Goal: Information Seeking & Learning: Learn about a topic

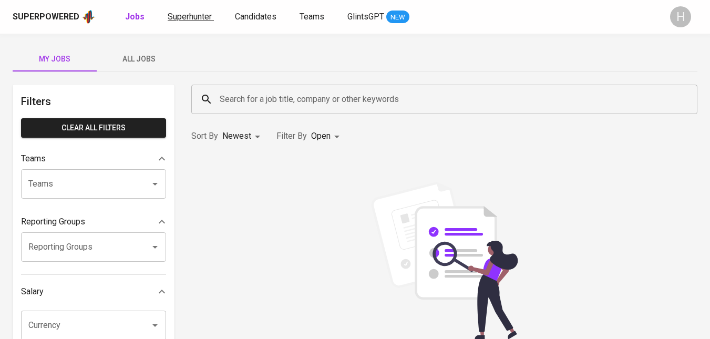
click at [186, 21] on span "Superhunter" at bounding box center [190, 17] width 44 height 10
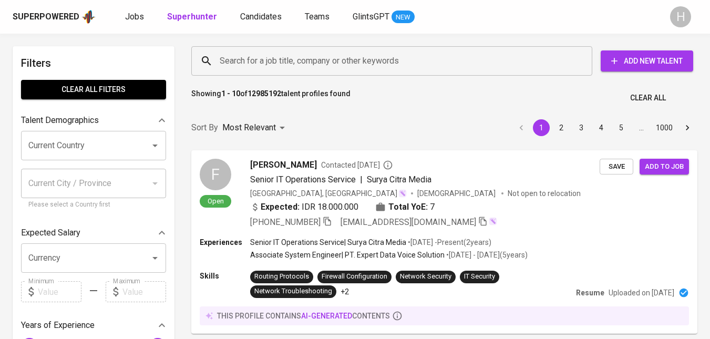
click at [340, 60] on input "Search for a job title, company or other keywords" at bounding box center [394, 61] width 355 height 20
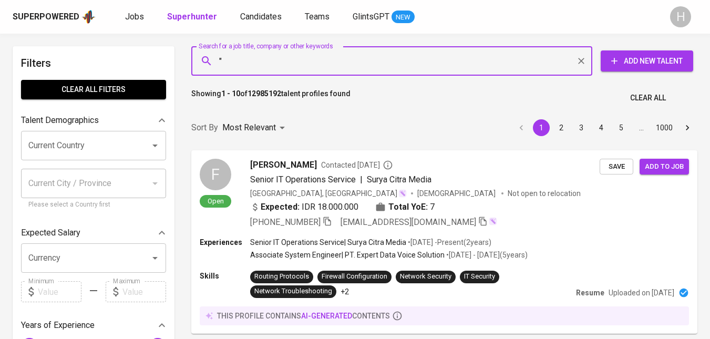
paste input "Oktavidianti R."
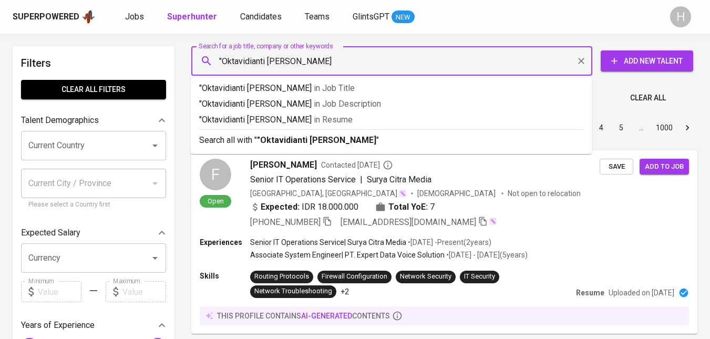
type input ""Oktavidianti [PERSON_NAME]""
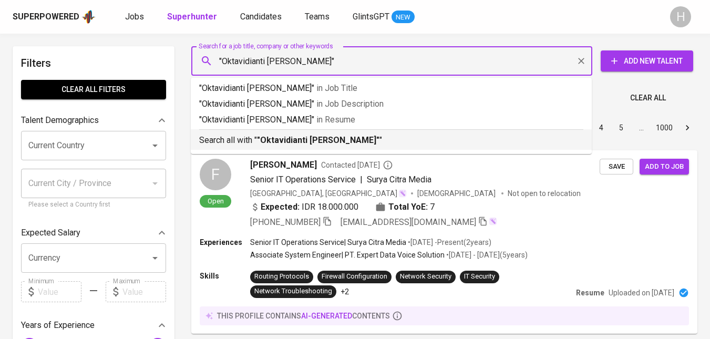
click at [339, 136] on p "Search all with " "Oktavidianti [PERSON_NAME]" "" at bounding box center [391, 140] width 384 height 13
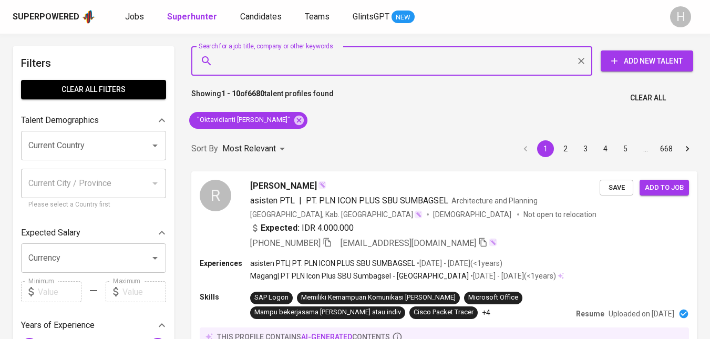
click at [300, 62] on input "Search for a job title, company or other keywords" at bounding box center [394, 61] width 355 height 20
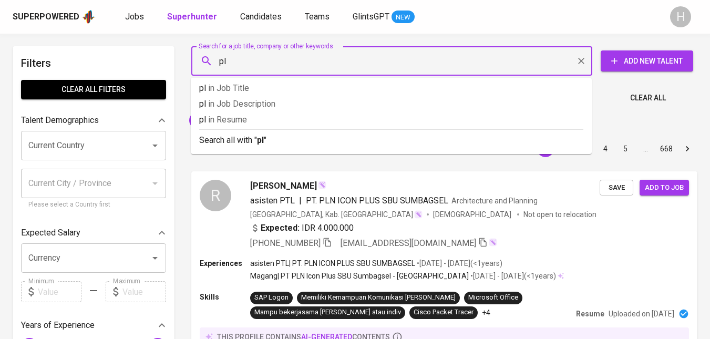
type input "p"
type input ""placebo""
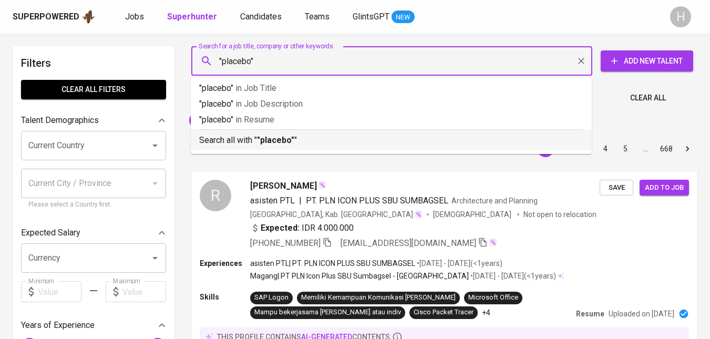
click at [324, 137] on p "Search all with " "placebo" "" at bounding box center [391, 140] width 384 height 13
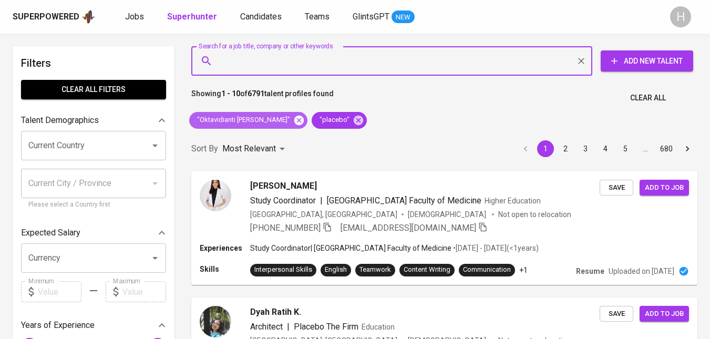
click at [294, 120] on icon at bounding box center [298, 119] width 9 height 9
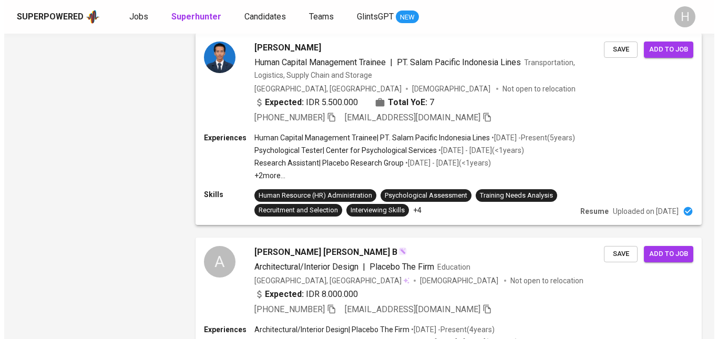
scroll to position [1236, 0]
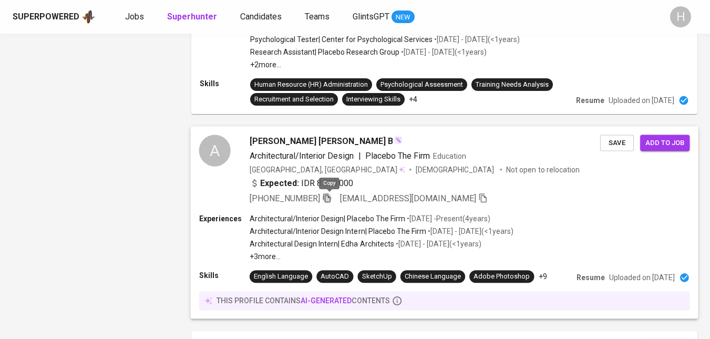
click at [328, 199] on icon "button" at bounding box center [326, 197] width 7 height 9
click at [317, 146] on div "[PERSON_NAME] [PERSON_NAME] B" at bounding box center [425, 141] width 350 height 13
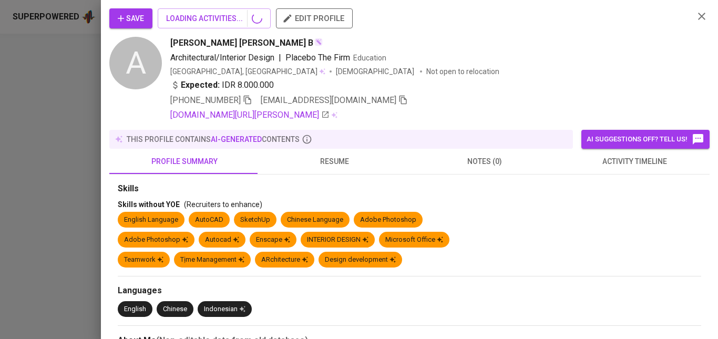
click at [324, 163] on span "resume" at bounding box center [335, 161] width 138 height 13
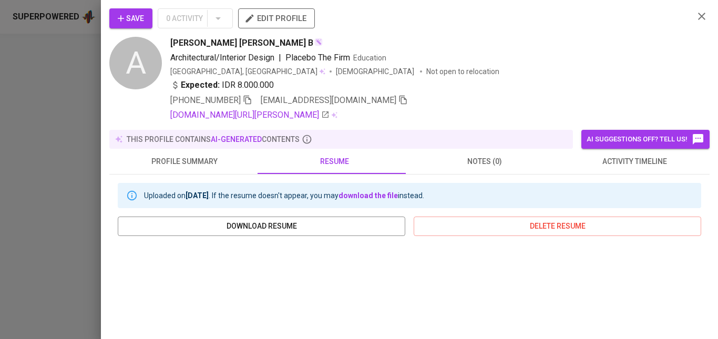
scroll to position [116, 0]
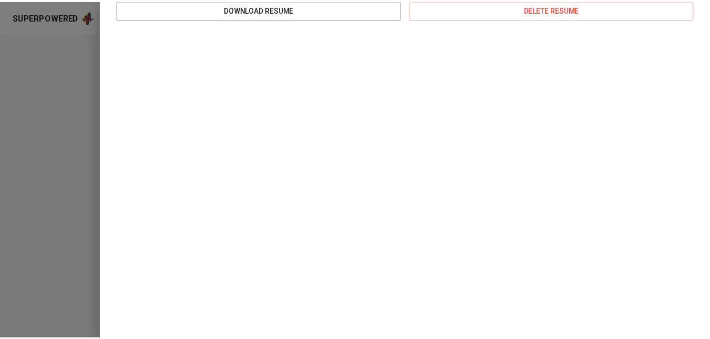
scroll to position [235, 0]
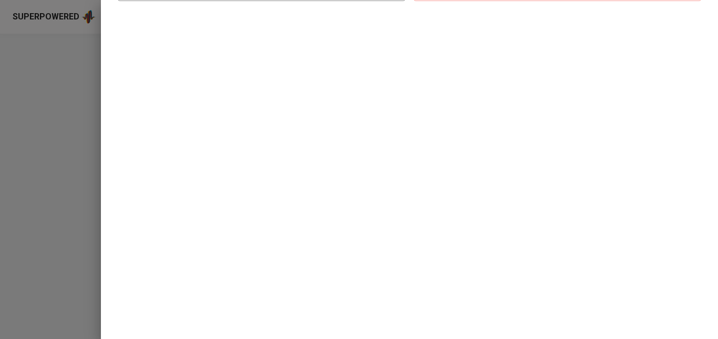
click at [70, 162] on div at bounding box center [359, 169] width 718 height 339
